Goal: Information Seeking & Learning: Understand process/instructions

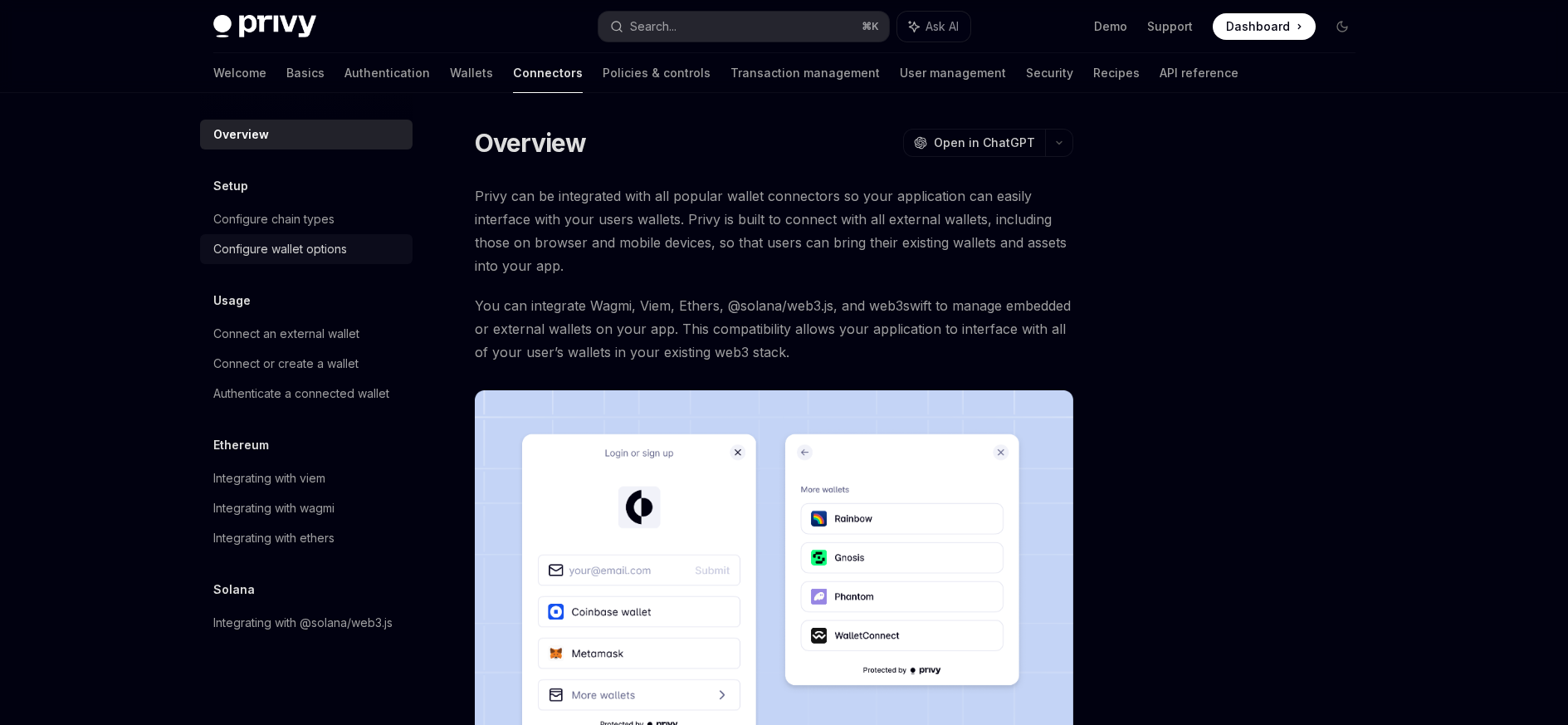
click at [272, 248] on div "Configure wallet options" at bounding box center [279, 249] width 134 height 20
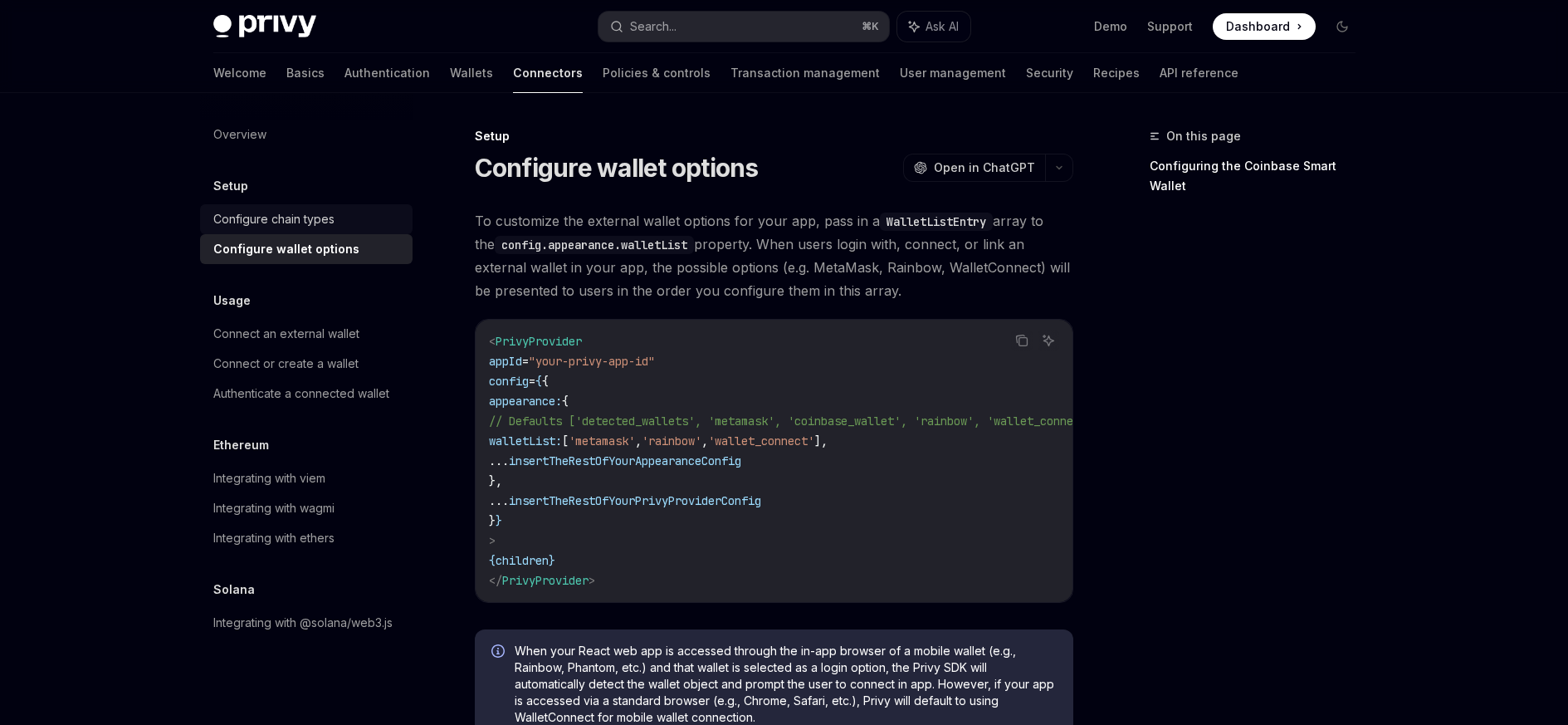
click at [265, 219] on div "Configure chain types" at bounding box center [273, 219] width 121 height 20
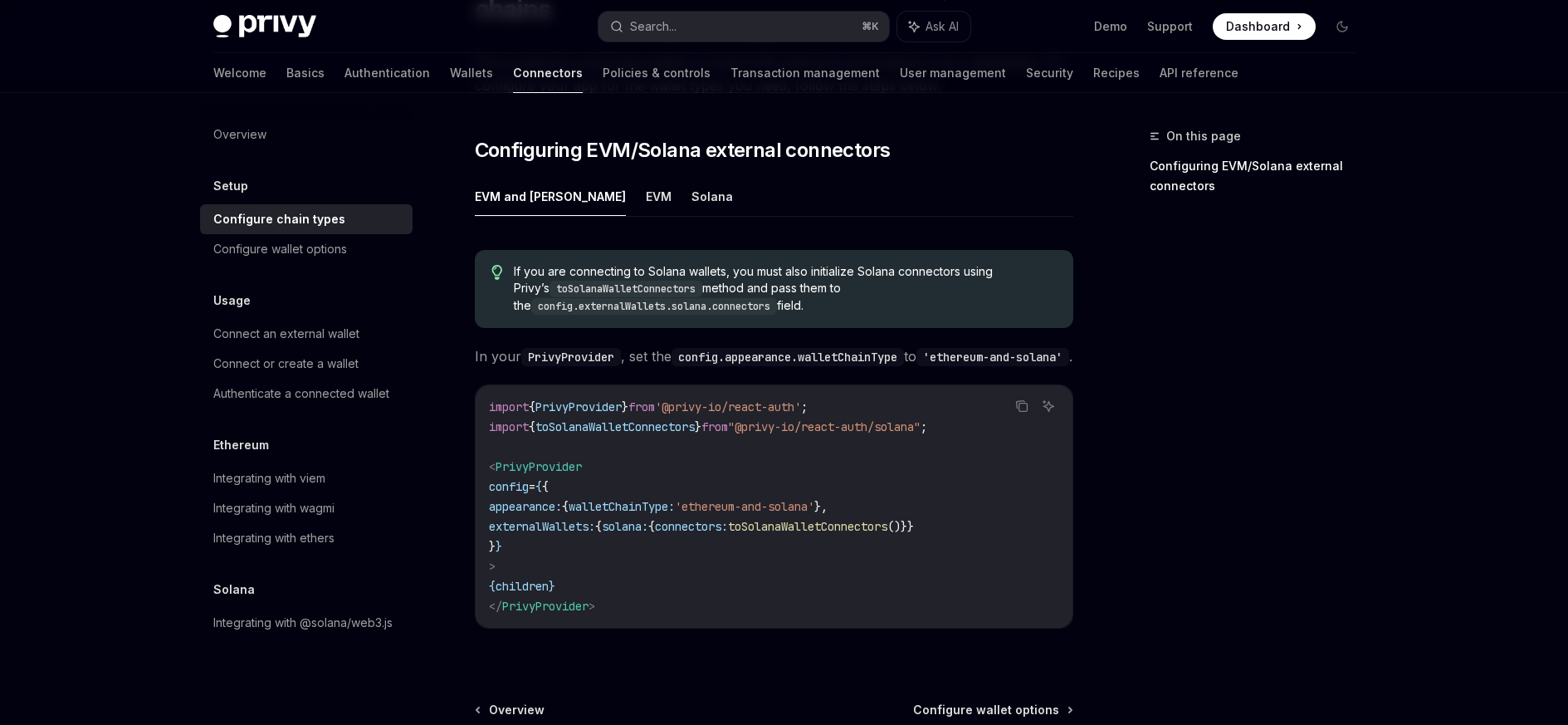
scroll to position [94, 0]
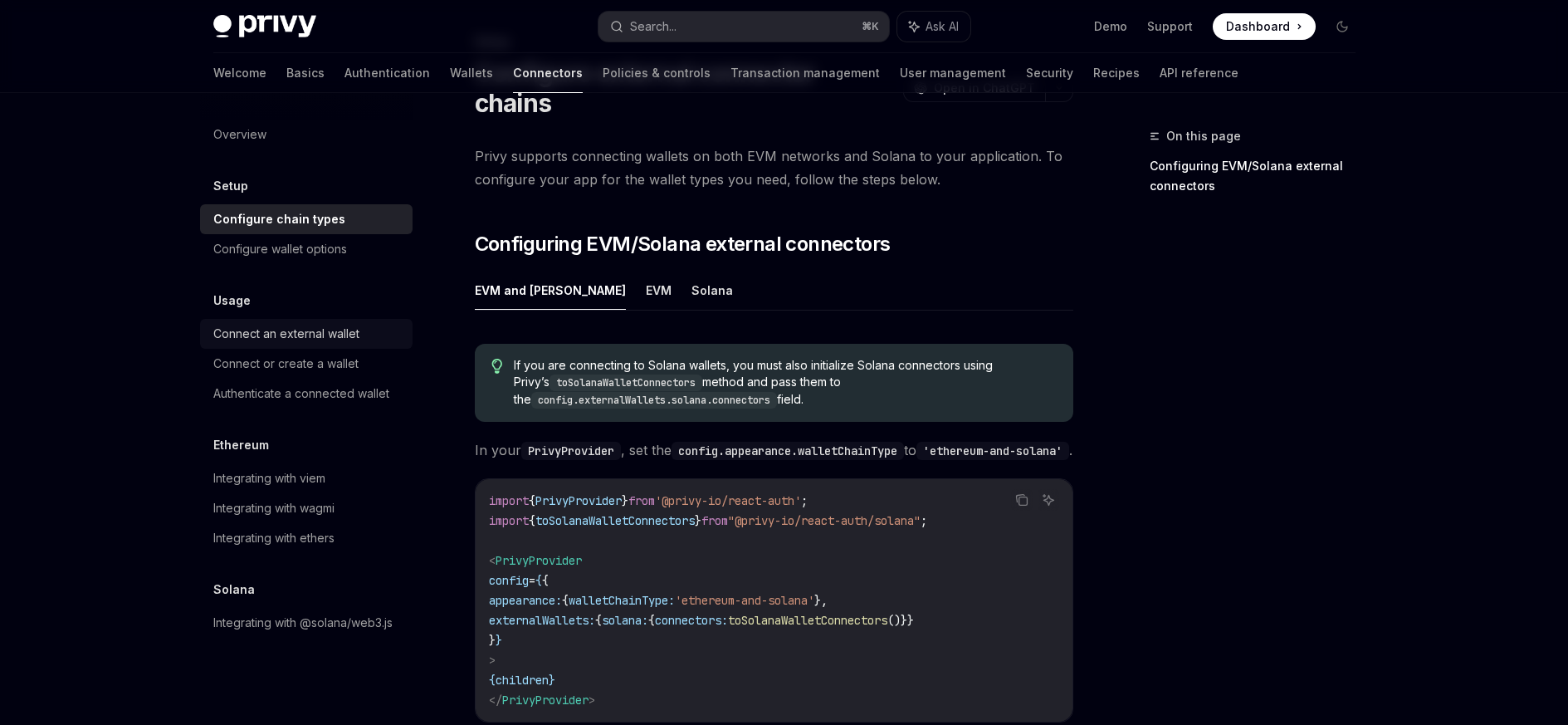
click at [258, 339] on div "Connect an external wallet" at bounding box center [286, 333] width 146 height 20
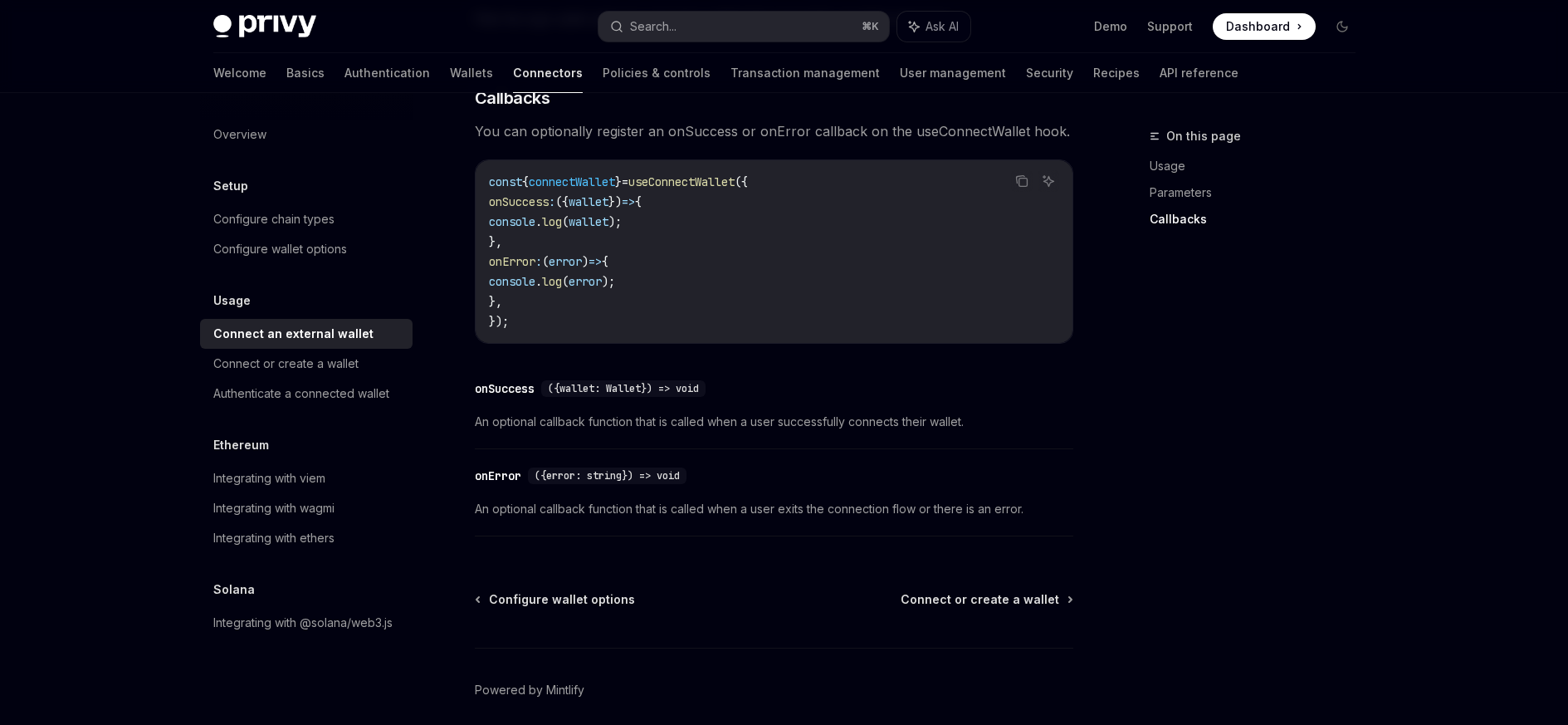
scroll to position [1023, 0]
click at [301, 371] on div "Connect or create a wallet" at bounding box center [286, 364] width 146 height 20
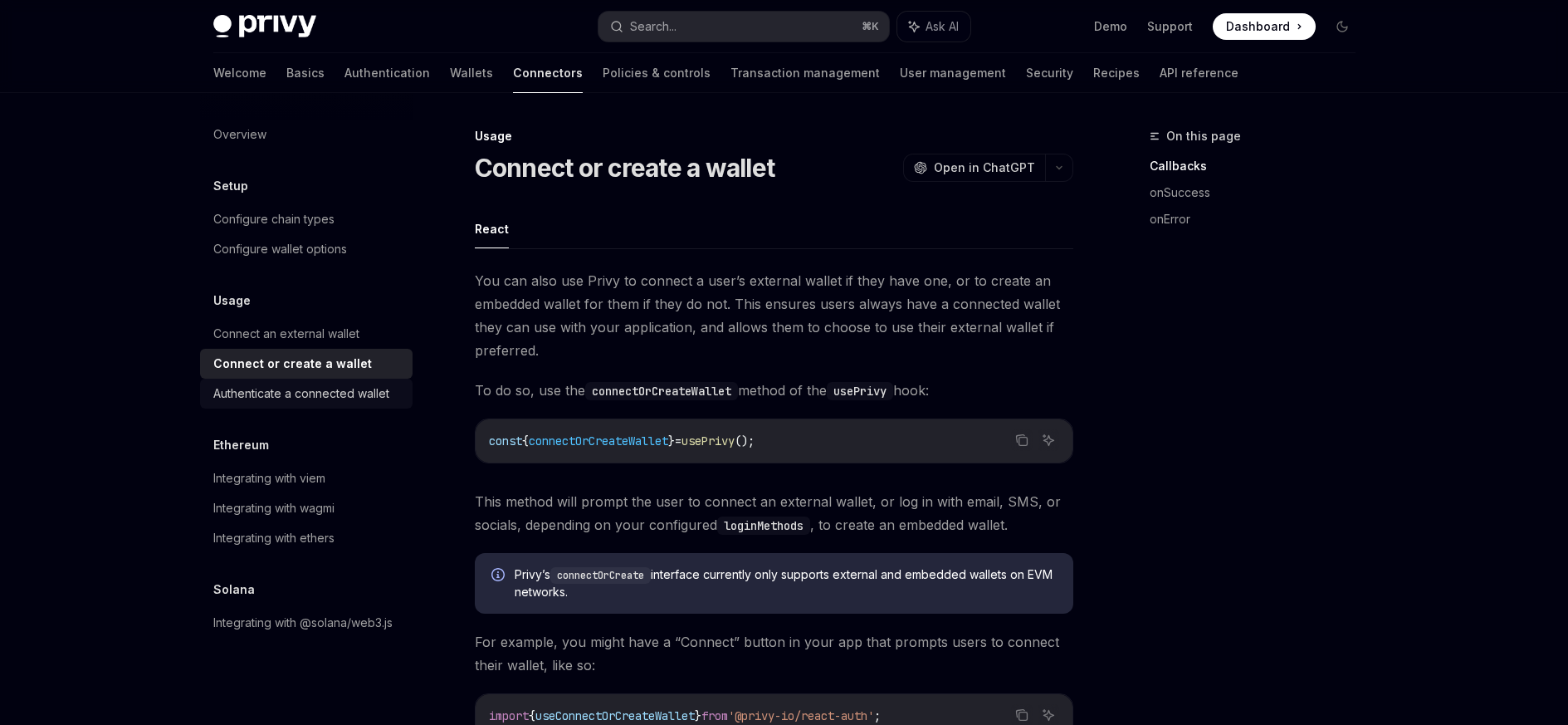
click at [287, 396] on div "Authenticate a connected wallet" at bounding box center [301, 393] width 176 height 20
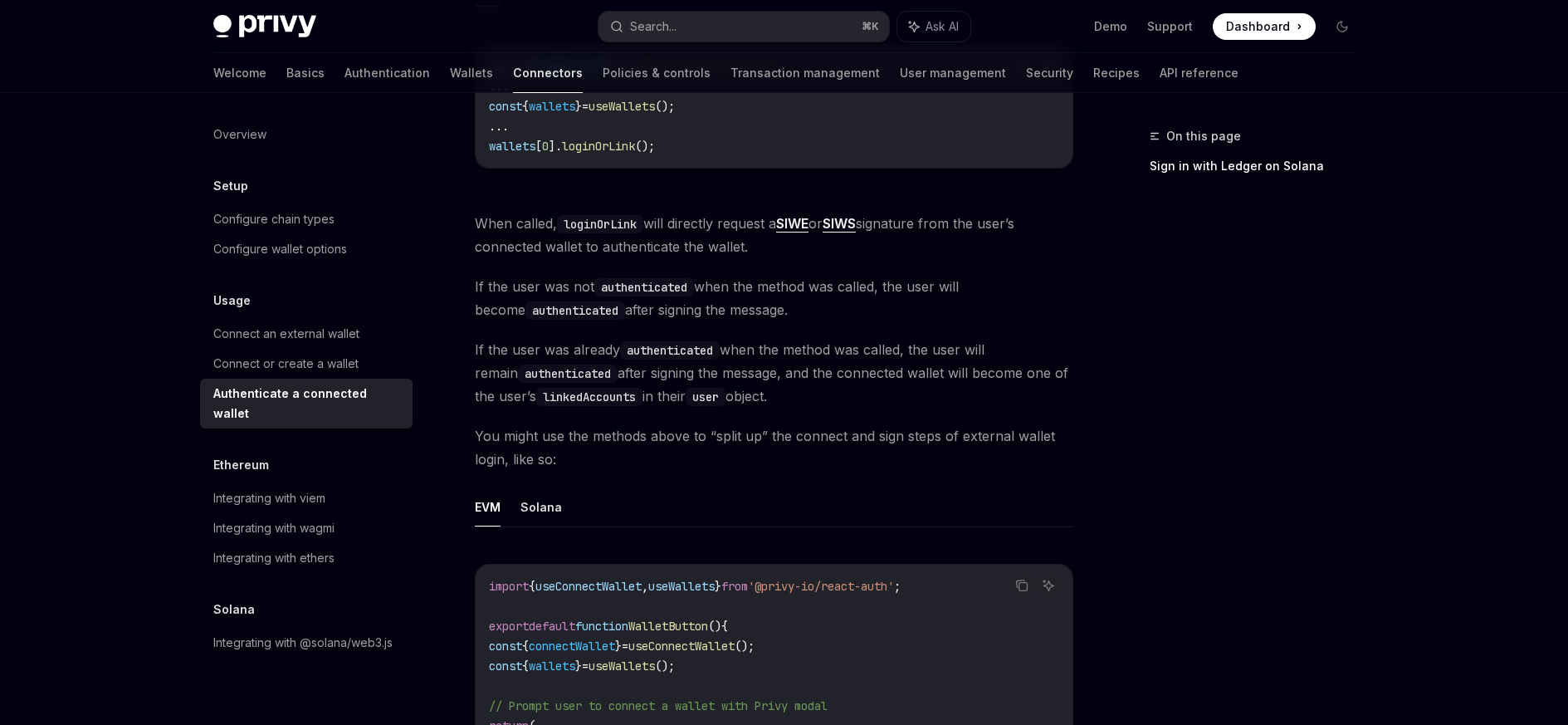
scroll to position [471, 0]
click at [264, 143] on div "Overview" at bounding box center [239, 135] width 53 height 20
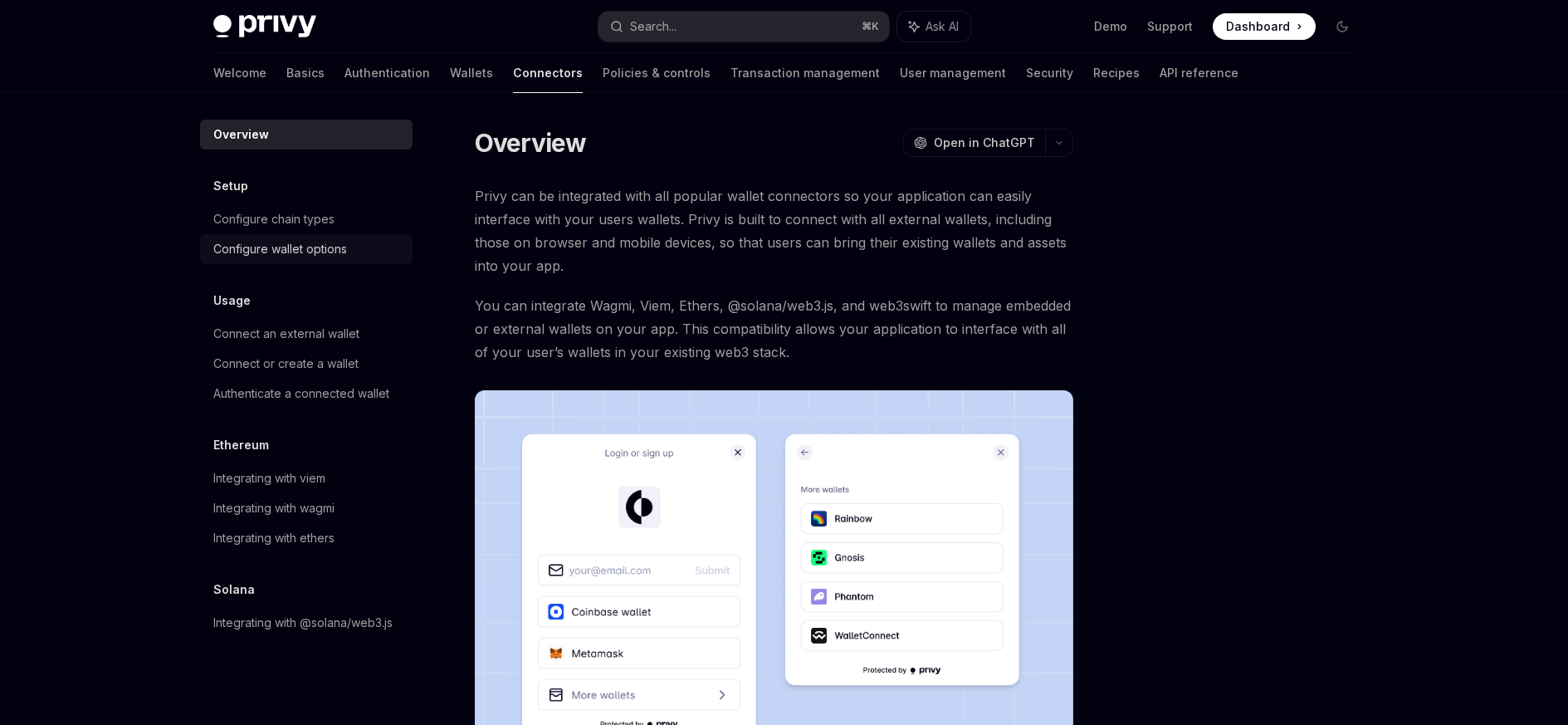
click at [272, 245] on div "Configure wallet options" at bounding box center [279, 249] width 134 height 20
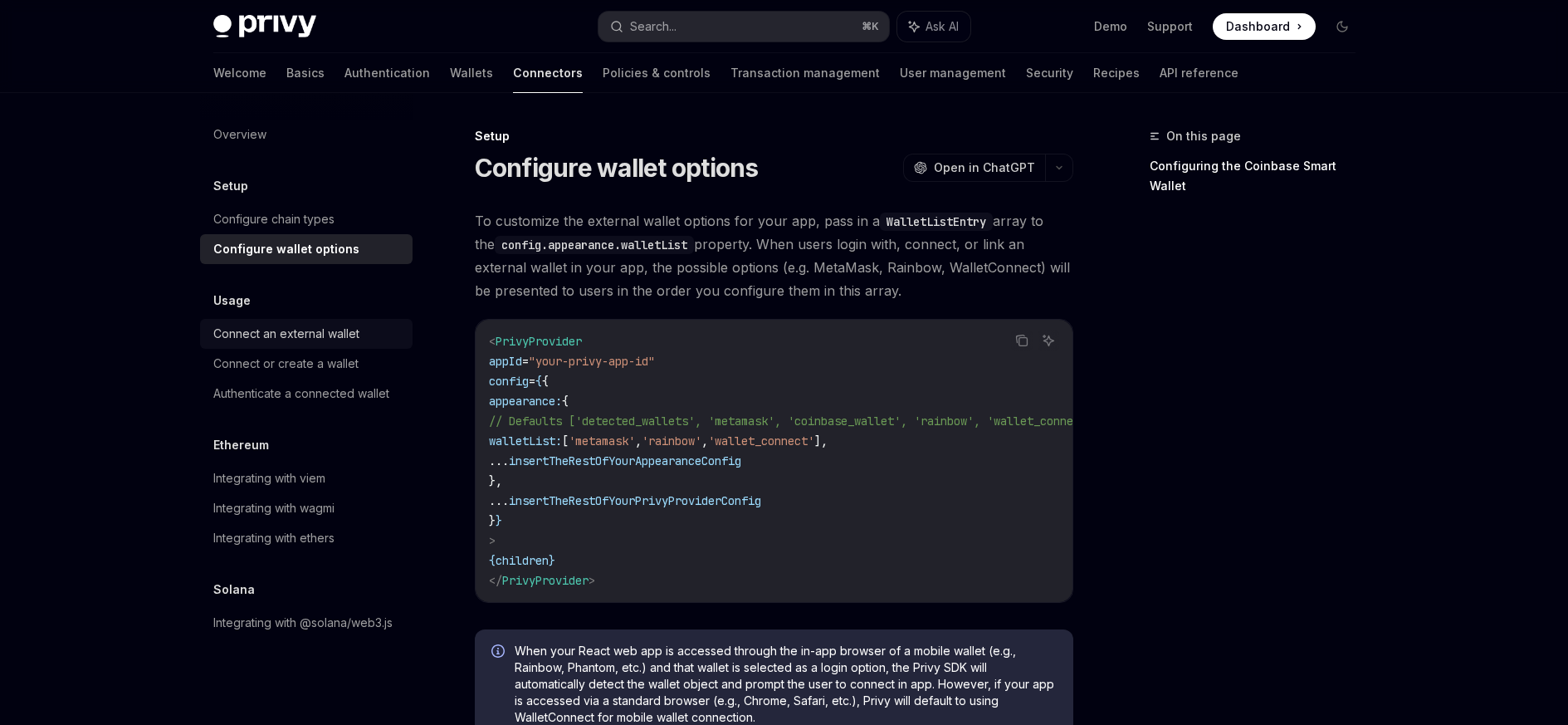
click at [271, 339] on div "Connect an external wallet" at bounding box center [286, 333] width 146 height 20
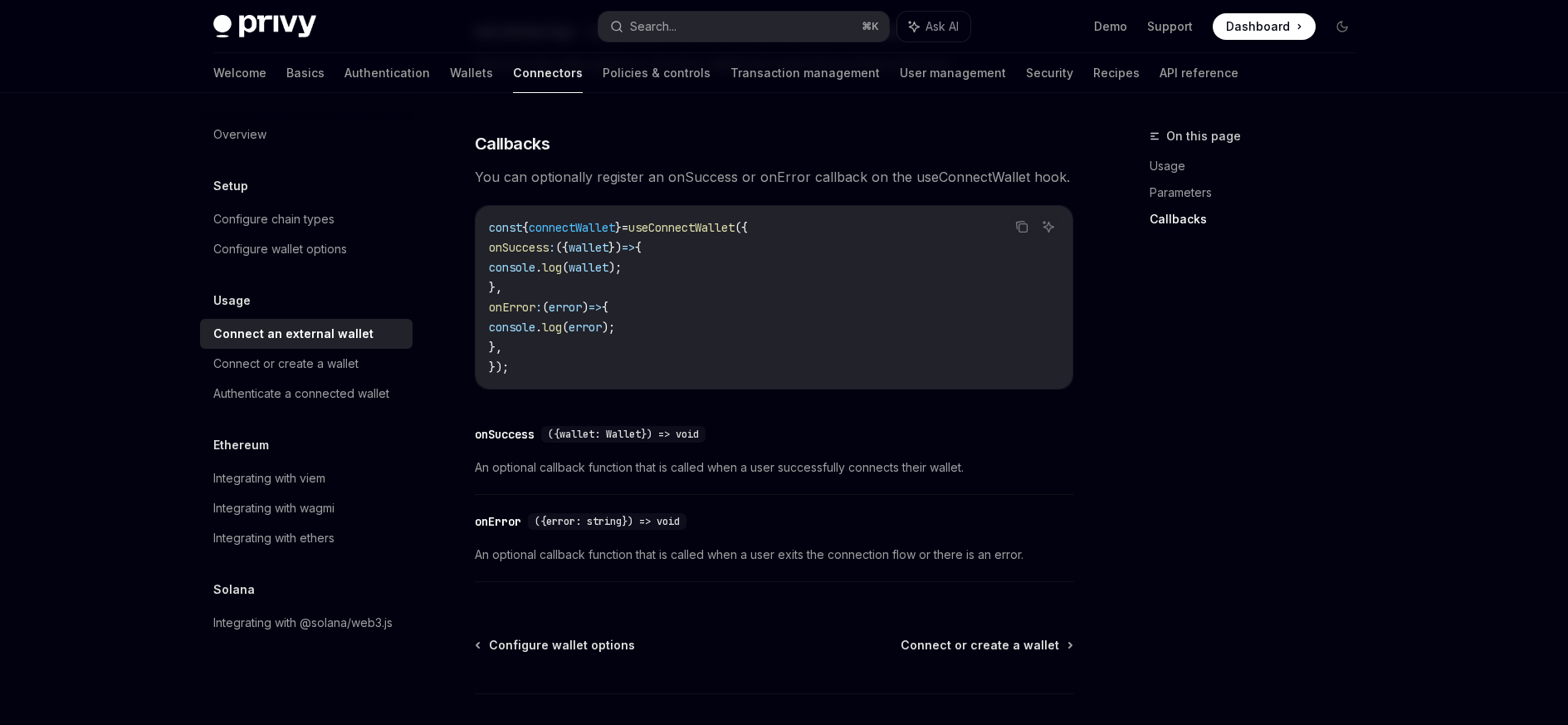
scroll to position [1095, 0]
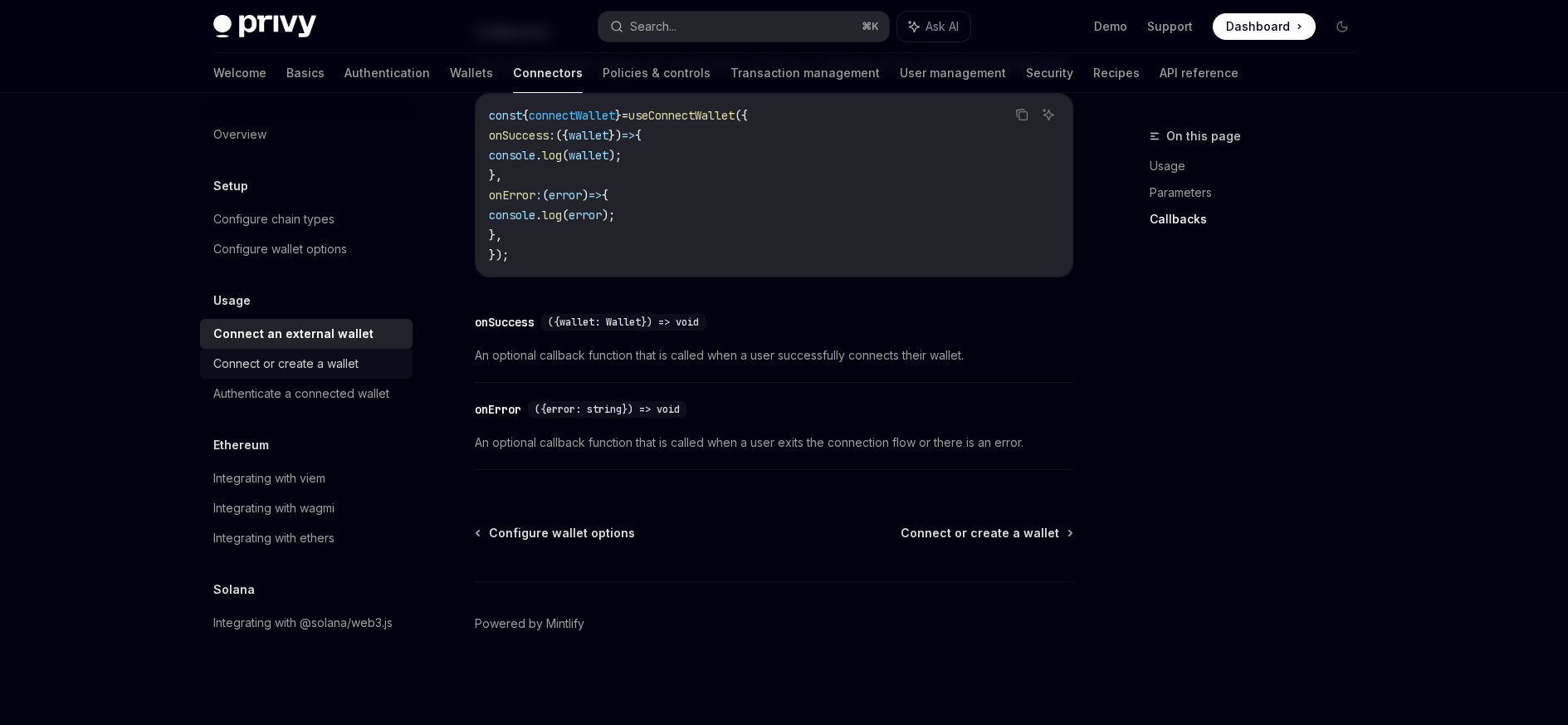
click at [300, 358] on div "Connect or create a wallet" at bounding box center [286, 364] width 146 height 20
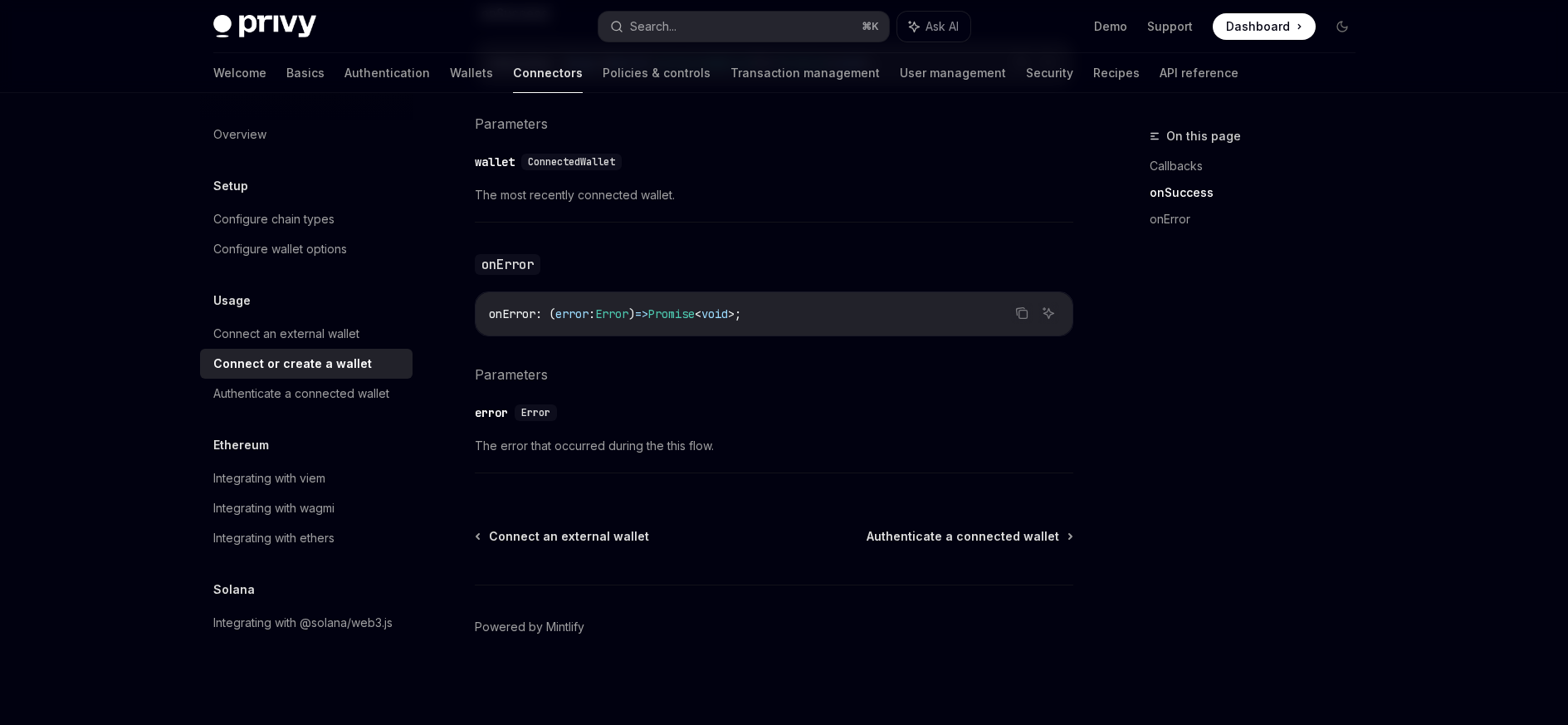
scroll to position [1112, 0]
click at [290, 399] on div "Authenticate a connected wallet" at bounding box center [301, 393] width 176 height 20
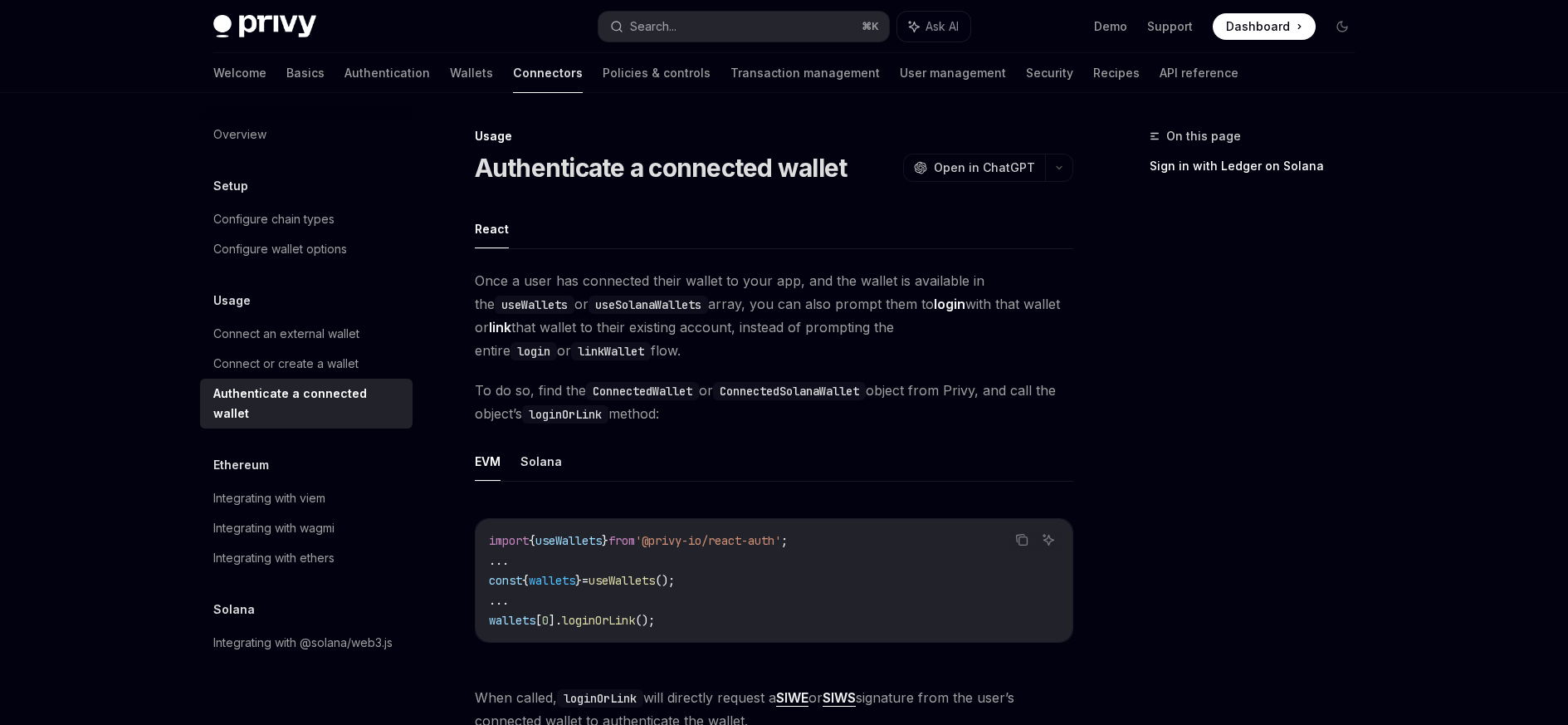
type textarea "*"
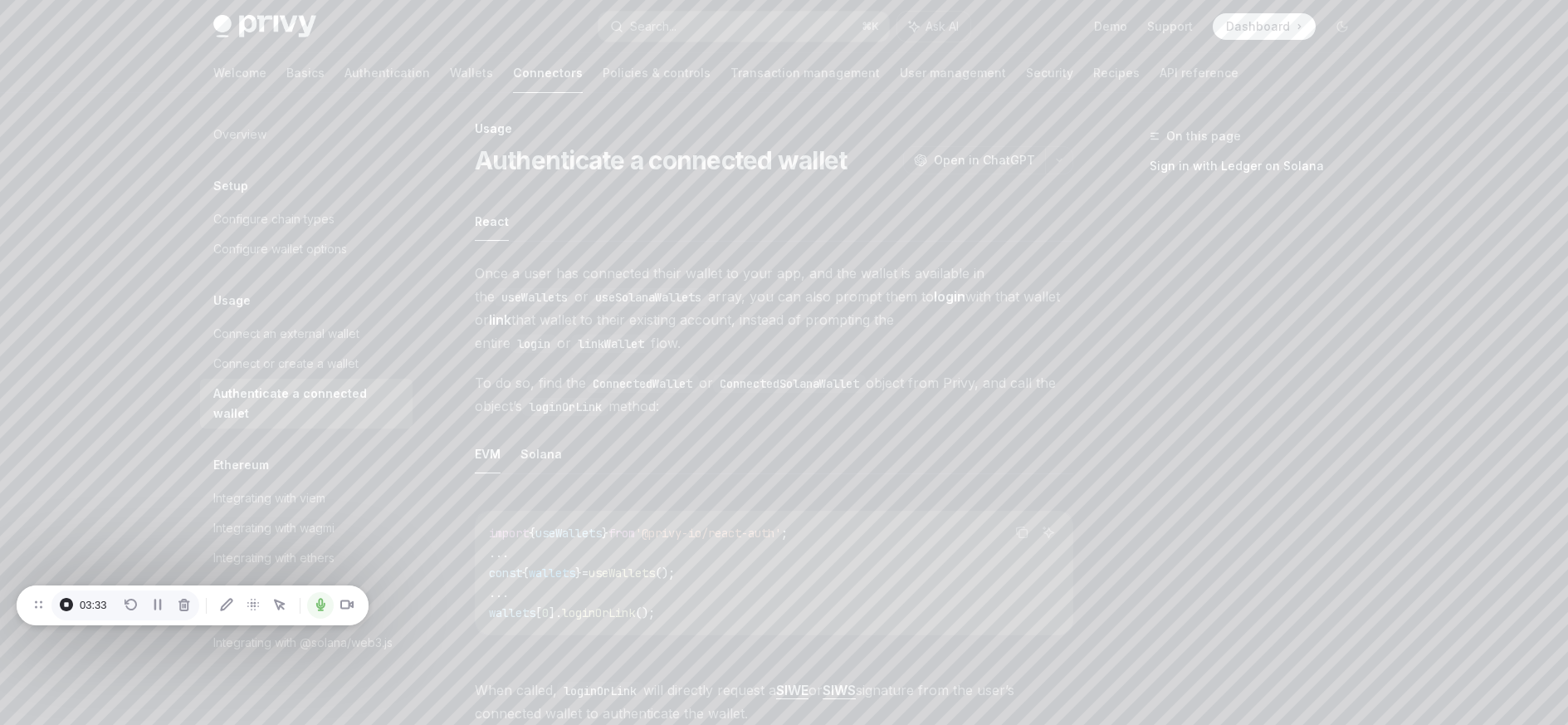
scroll to position [13, 0]
drag, startPoint x: 558, startPoint y: 402, endPoint x: 632, endPoint y: 404, distance: 74.0
click at [608, 404] on code "loginOrLink" at bounding box center [565, 402] width 86 height 18
